Goal: Information Seeking & Learning: Check status

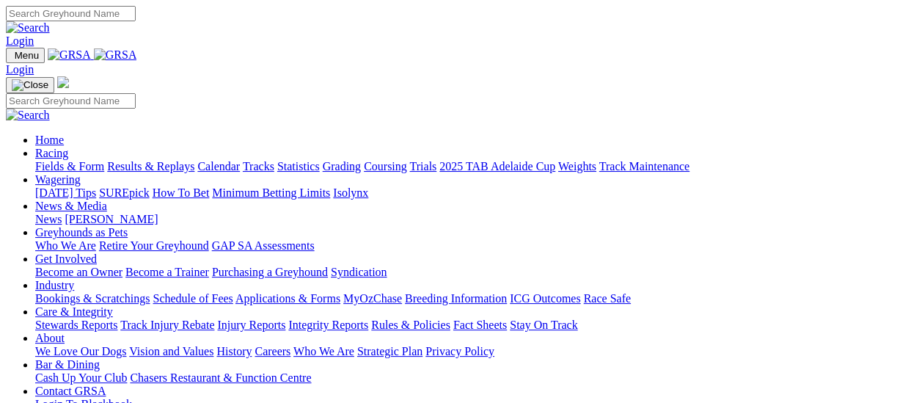
click at [145, 160] on link "Results & Replays" at bounding box center [150, 166] width 87 height 12
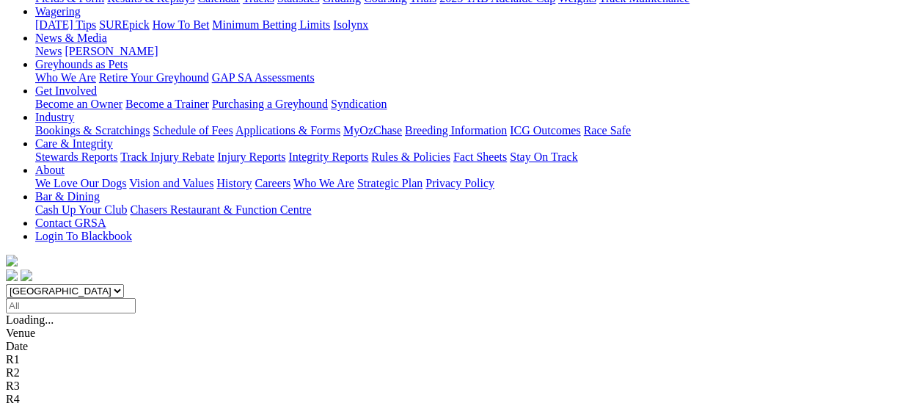
scroll to position [220, 0]
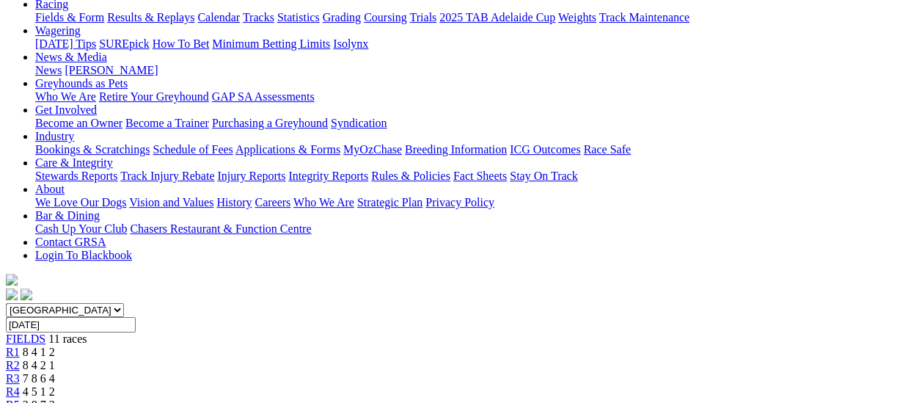
scroll to position [147, 0]
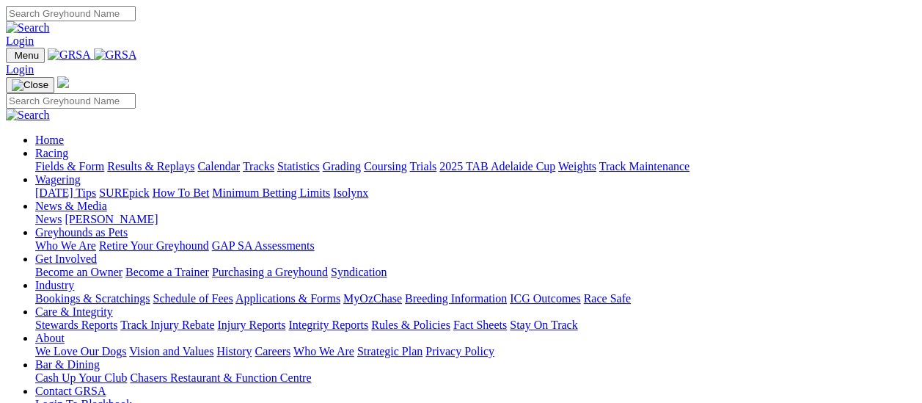
drag, startPoint x: 0, startPoint y: 0, endPoint x: 163, endPoint y: 109, distance: 195.7
click at [163, 160] on link "Results & Replays" at bounding box center [150, 166] width 87 height 12
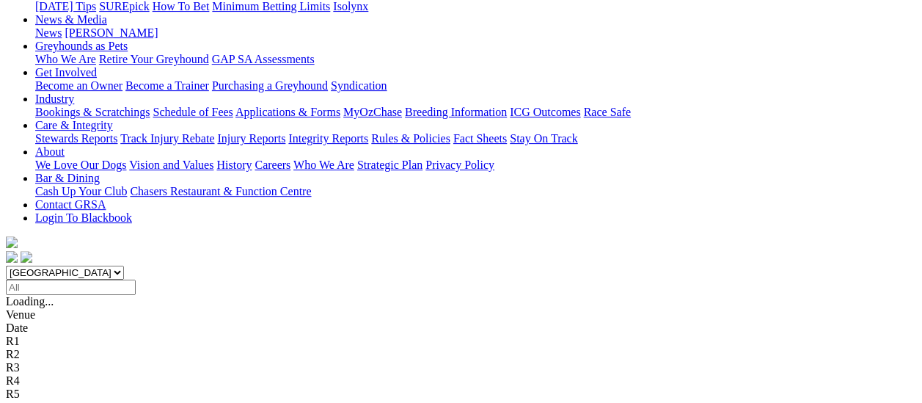
scroll to position [220, 0]
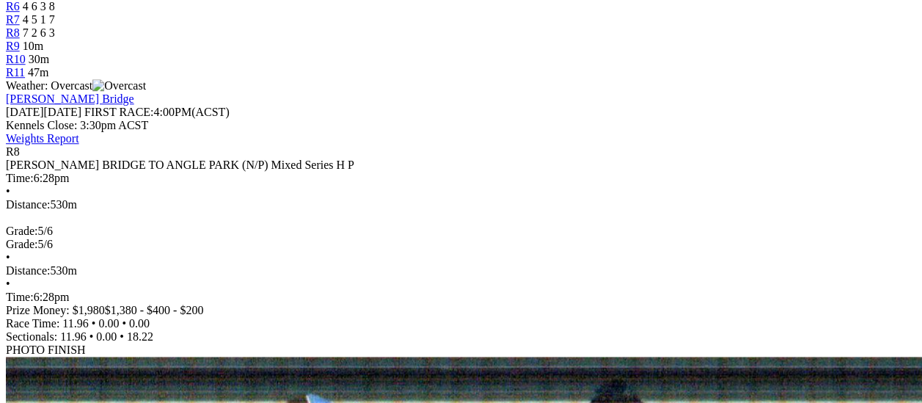
scroll to position [293, 0]
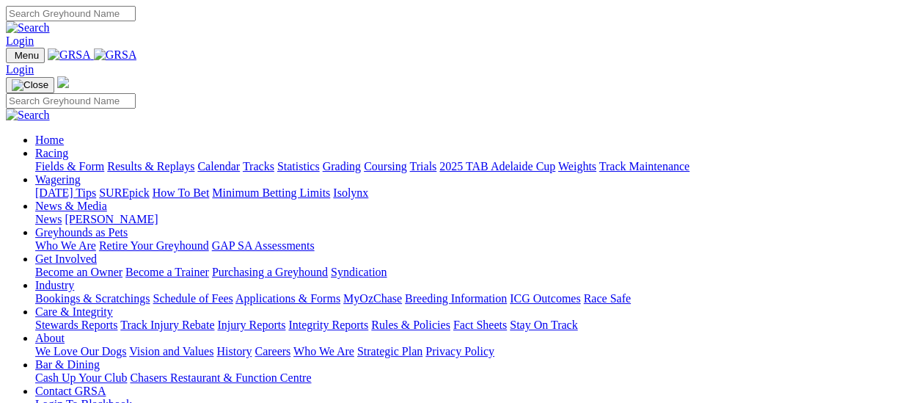
click at [164, 160] on link "Results & Replays" at bounding box center [150, 166] width 87 height 12
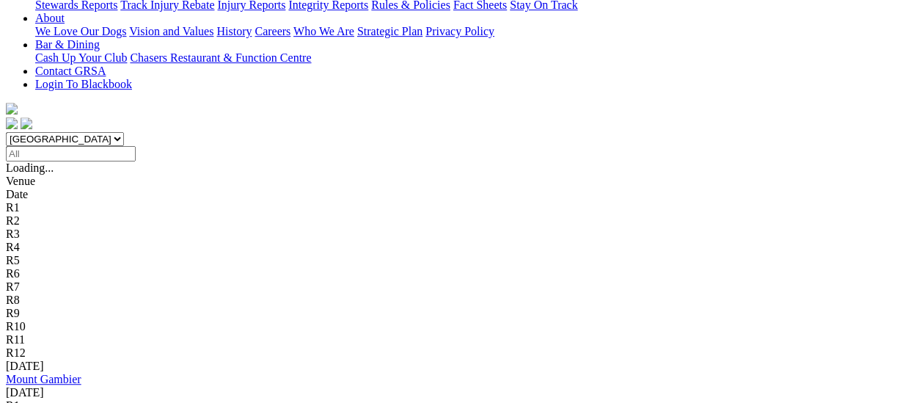
scroll to position [367, 0]
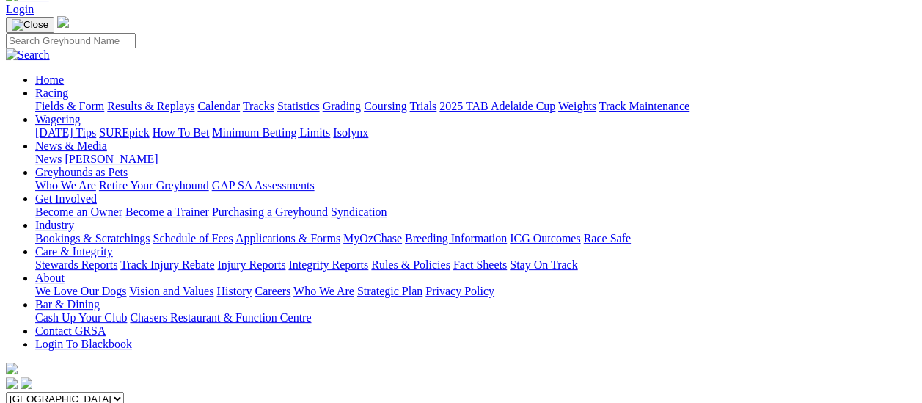
scroll to position [73, 0]
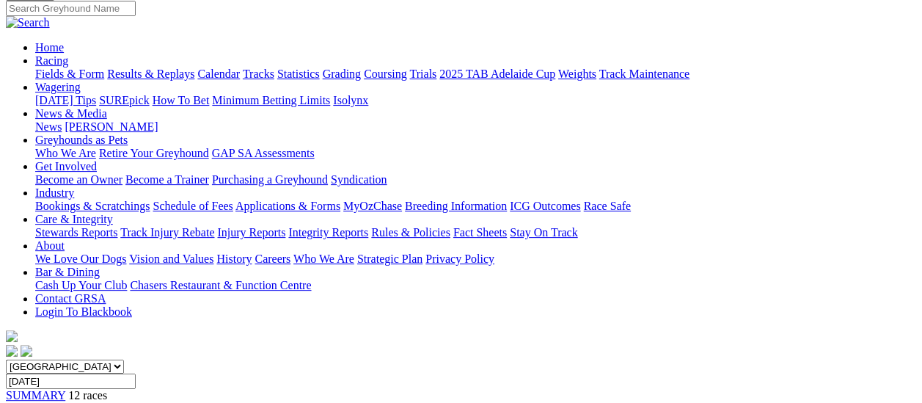
scroll to position [220, 0]
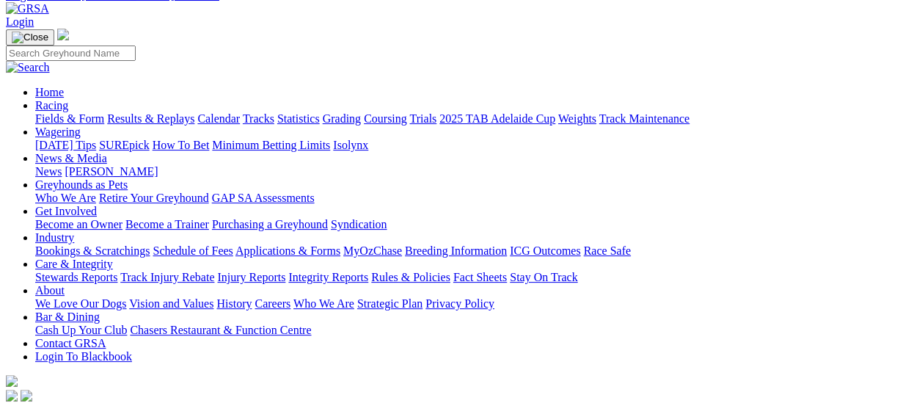
scroll to position [73, 0]
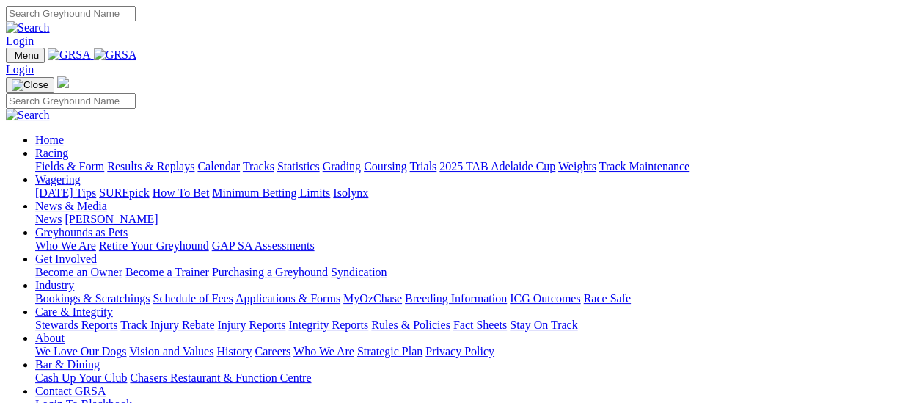
click at [81, 160] on link "Fields & Form" at bounding box center [69, 166] width 69 height 12
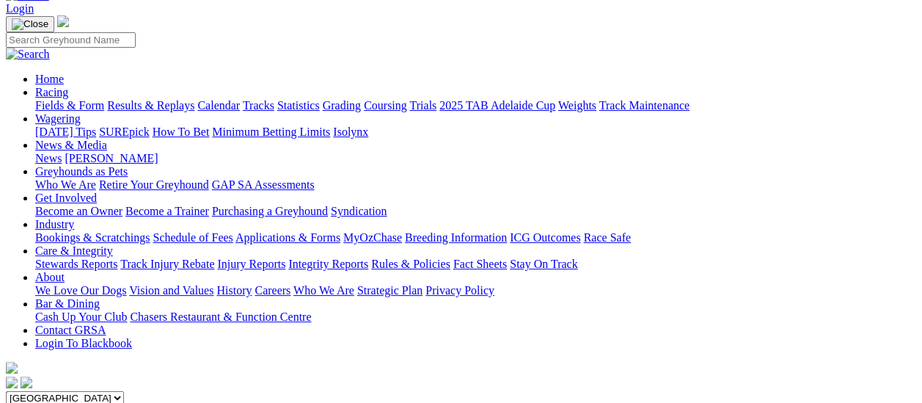
scroll to position [73, 0]
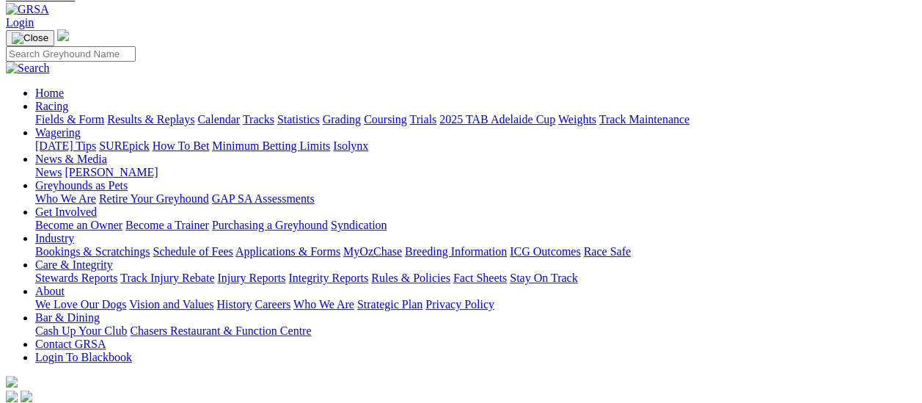
click at [163, 113] on link "Results & Replays" at bounding box center [150, 119] width 87 height 12
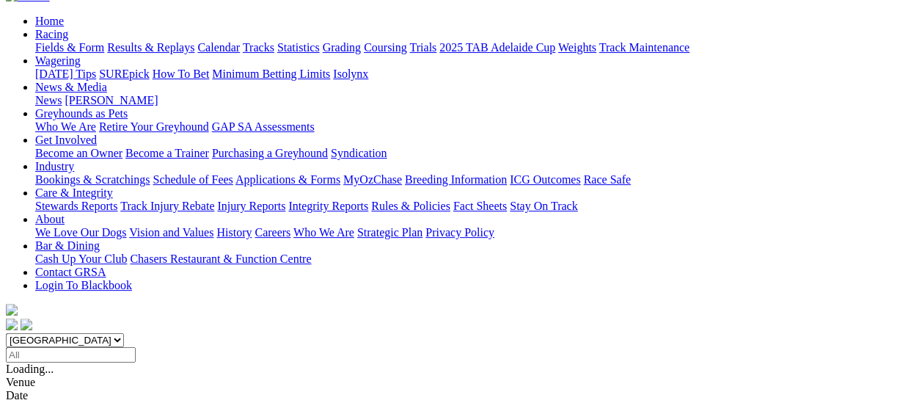
scroll to position [147, 0]
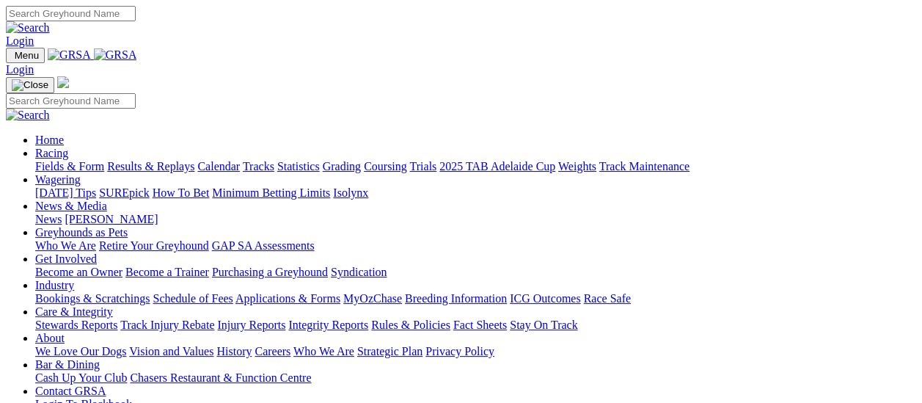
click at [164, 160] on link "Results & Replays" at bounding box center [150, 166] width 87 height 12
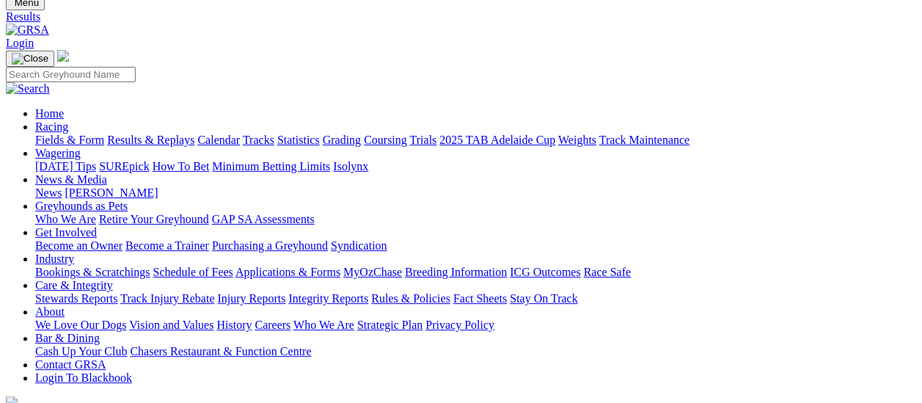
scroll to position [147, 0]
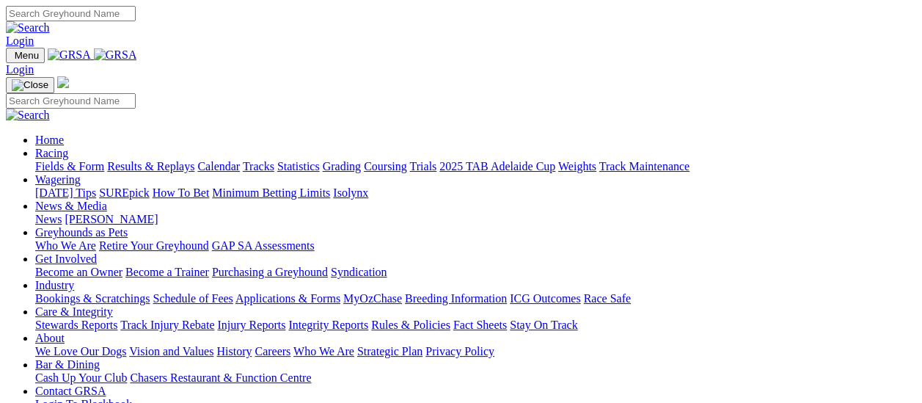
click at [84, 160] on link "Fields & Form" at bounding box center [69, 166] width 69 height 12
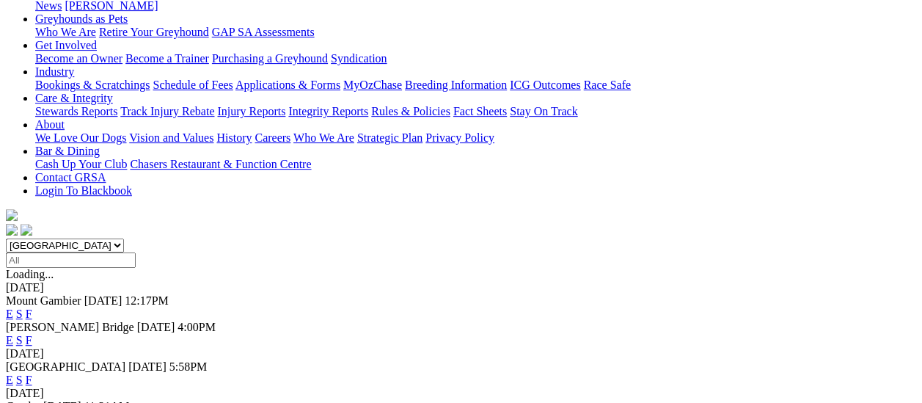
scroll to position [220, 0]
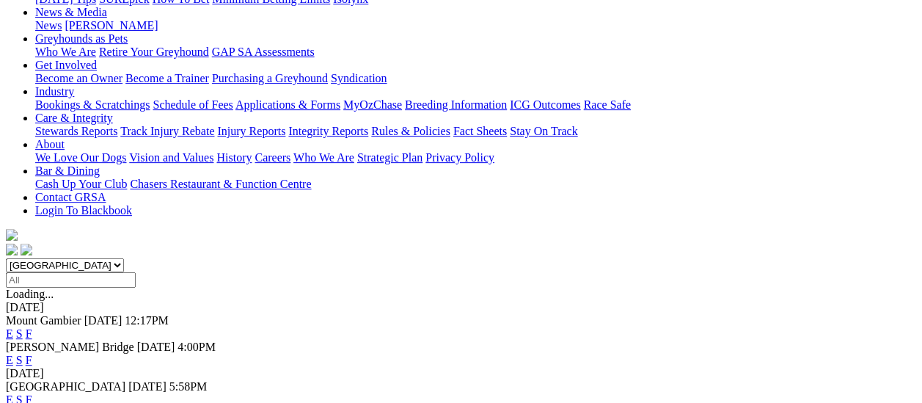
click at [32, 393] on link "F" at bounding box center [29, 399] width 7 height 12
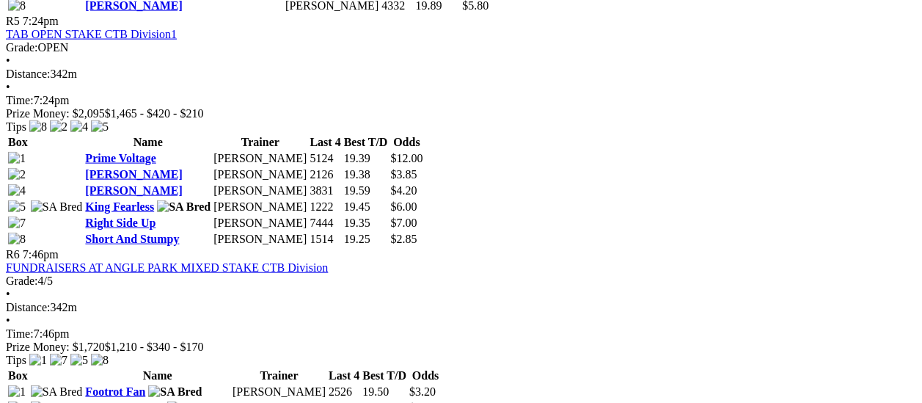
scroll to position [1614, 0]
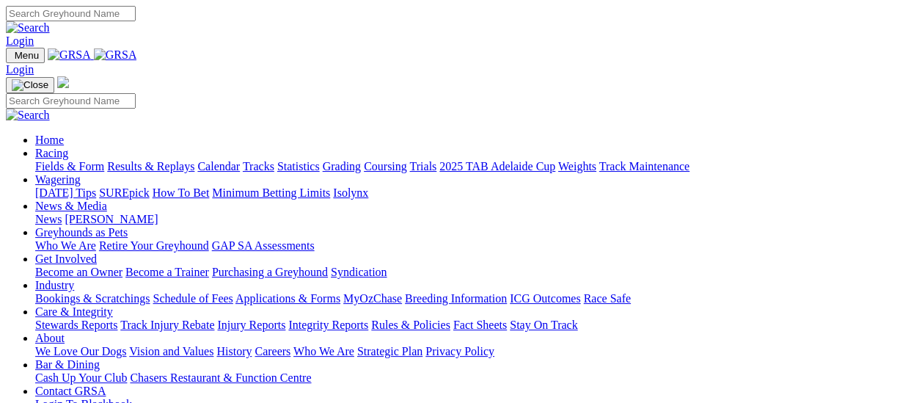
click at [164, 160] on link "Results & Replays" at bounding box center [150, 166] width 87 height 12
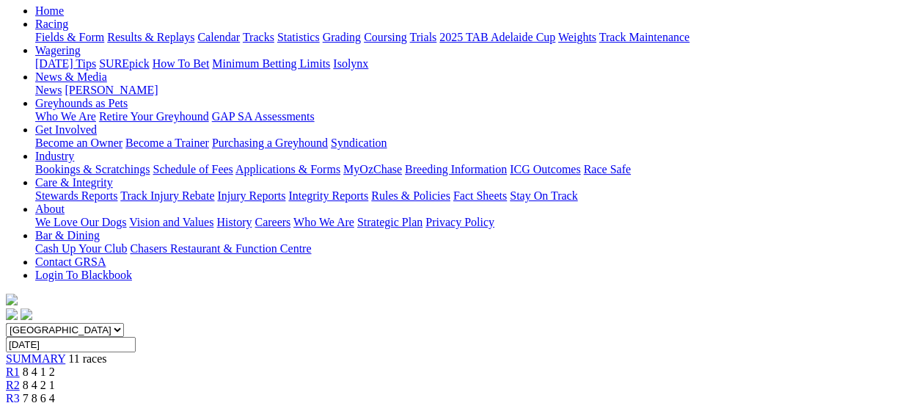
scroll to position [147, 0]
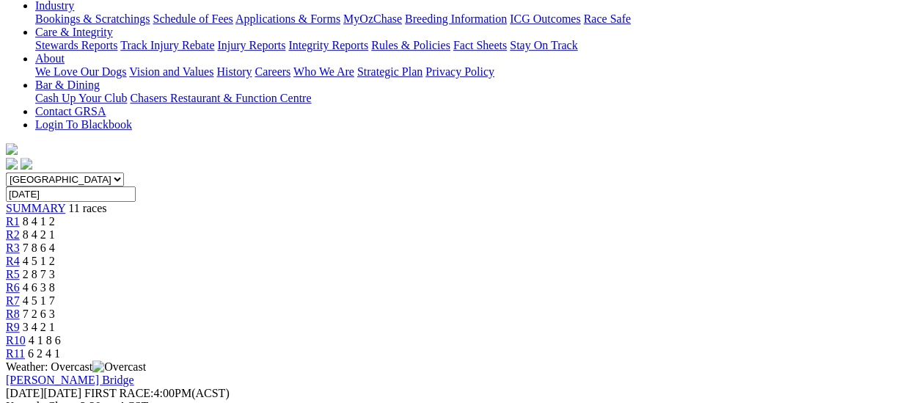
scroll to position [220, 0]
